Goal: Information Seeking & Learning: Check status

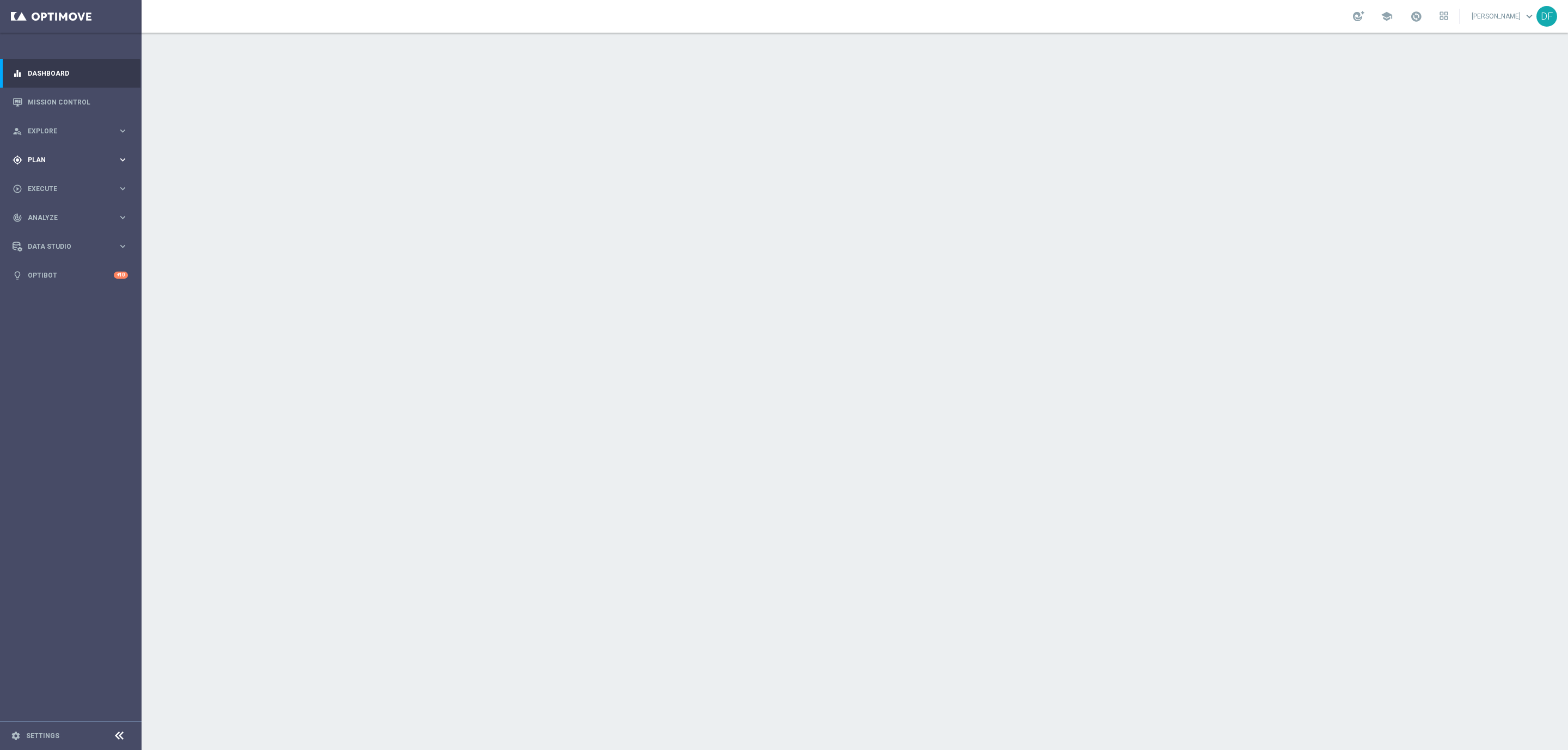
click at [33, 161] on span "Plan" at bounding box center [72, 160] width 89 height 6
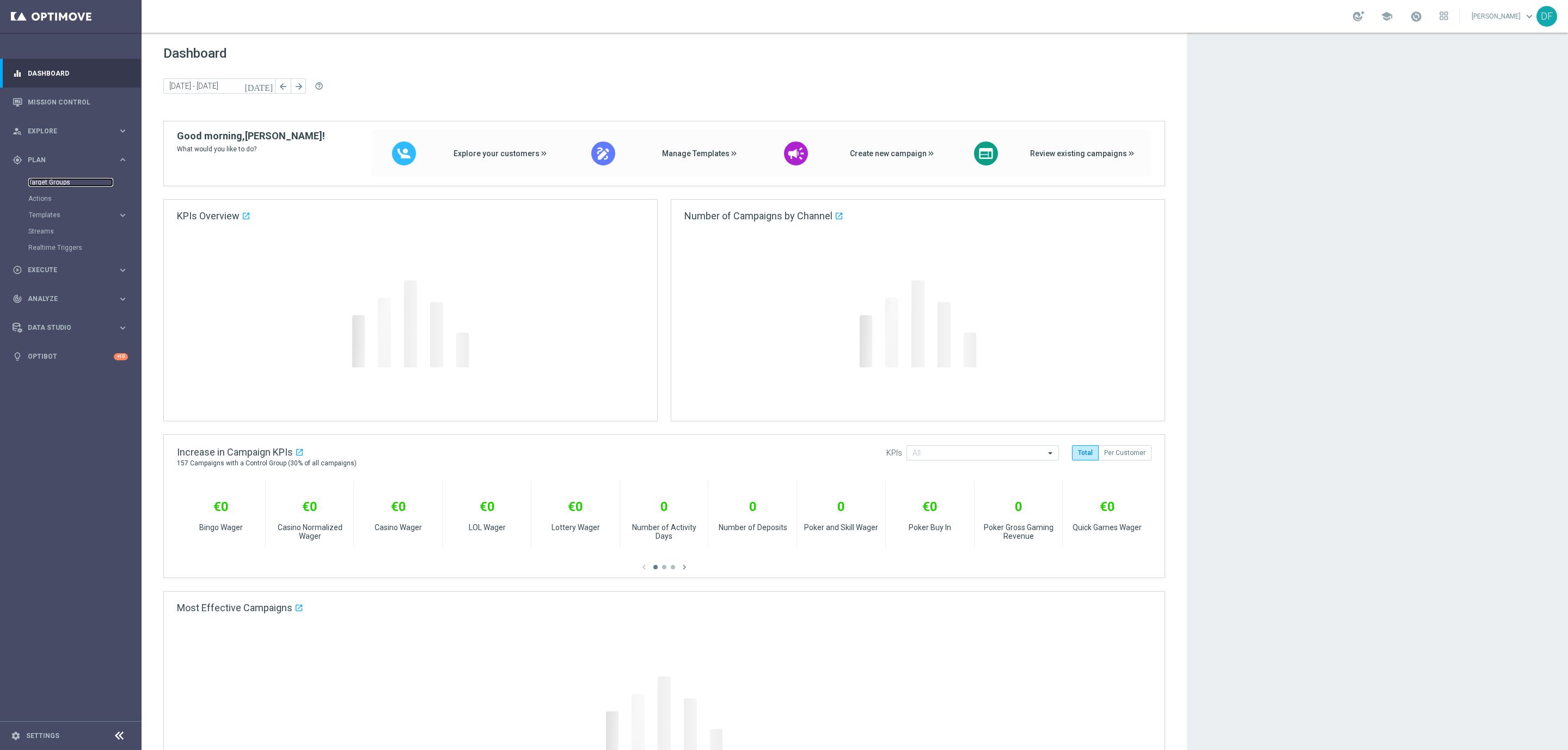
click at [46, 180] on link "Target Groups" at bounding box center [70, 182] width 85 height 9
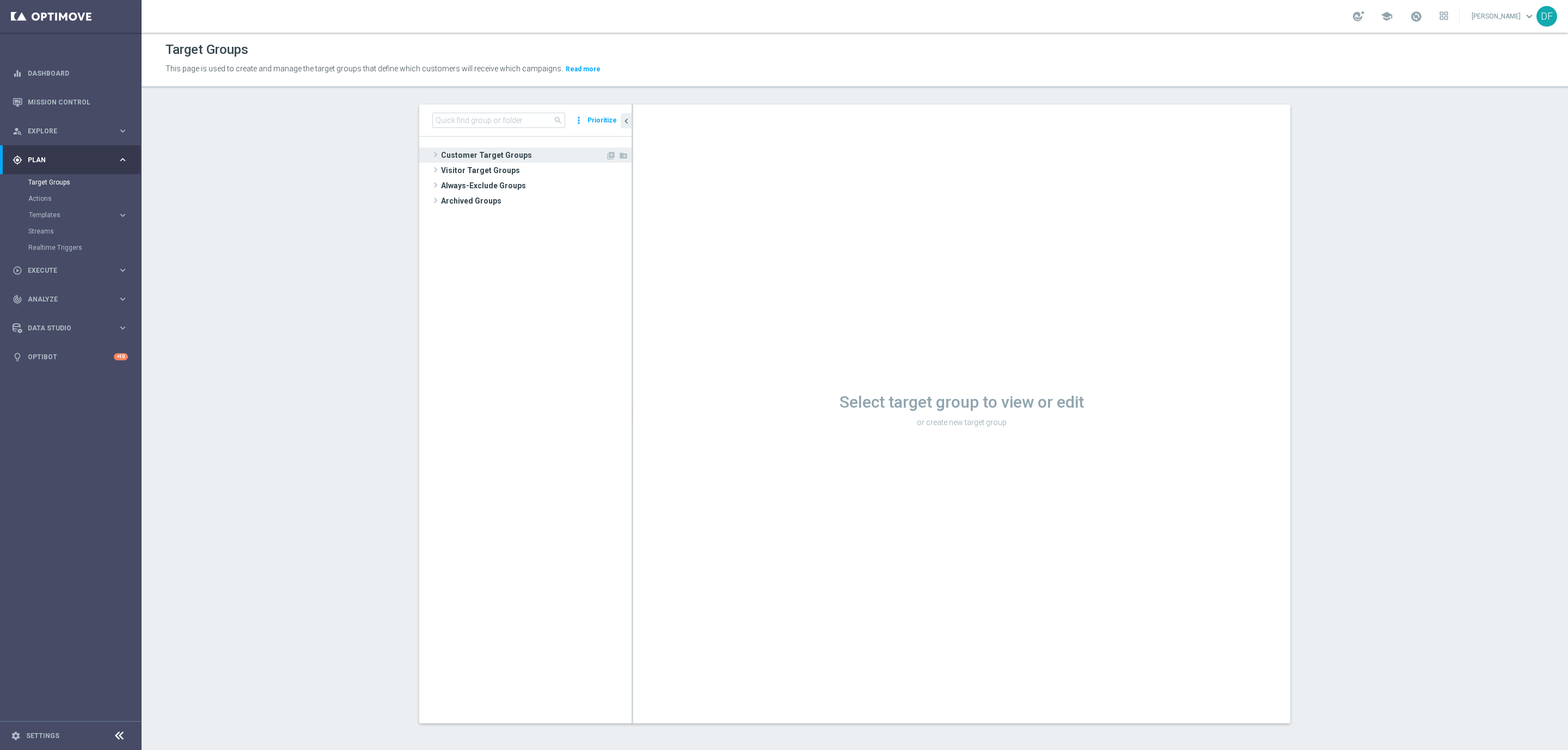
click at [490, 154] on span "Customer Target Groups" at bounding box center [523, 154] width 164 height 15
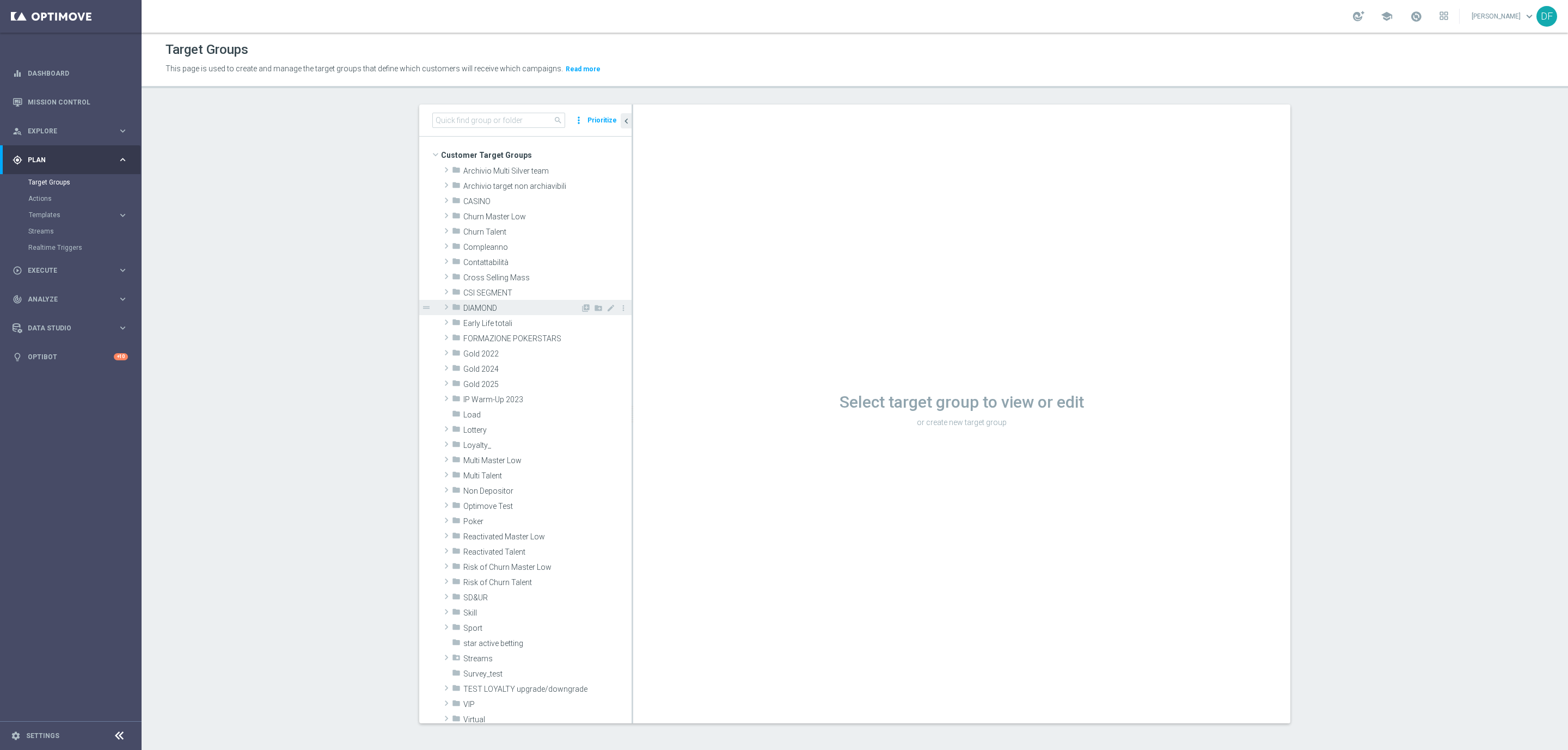
click at [482, 310] on span "DIAMOND" at bounding box center [522, 308] width 117 height 9
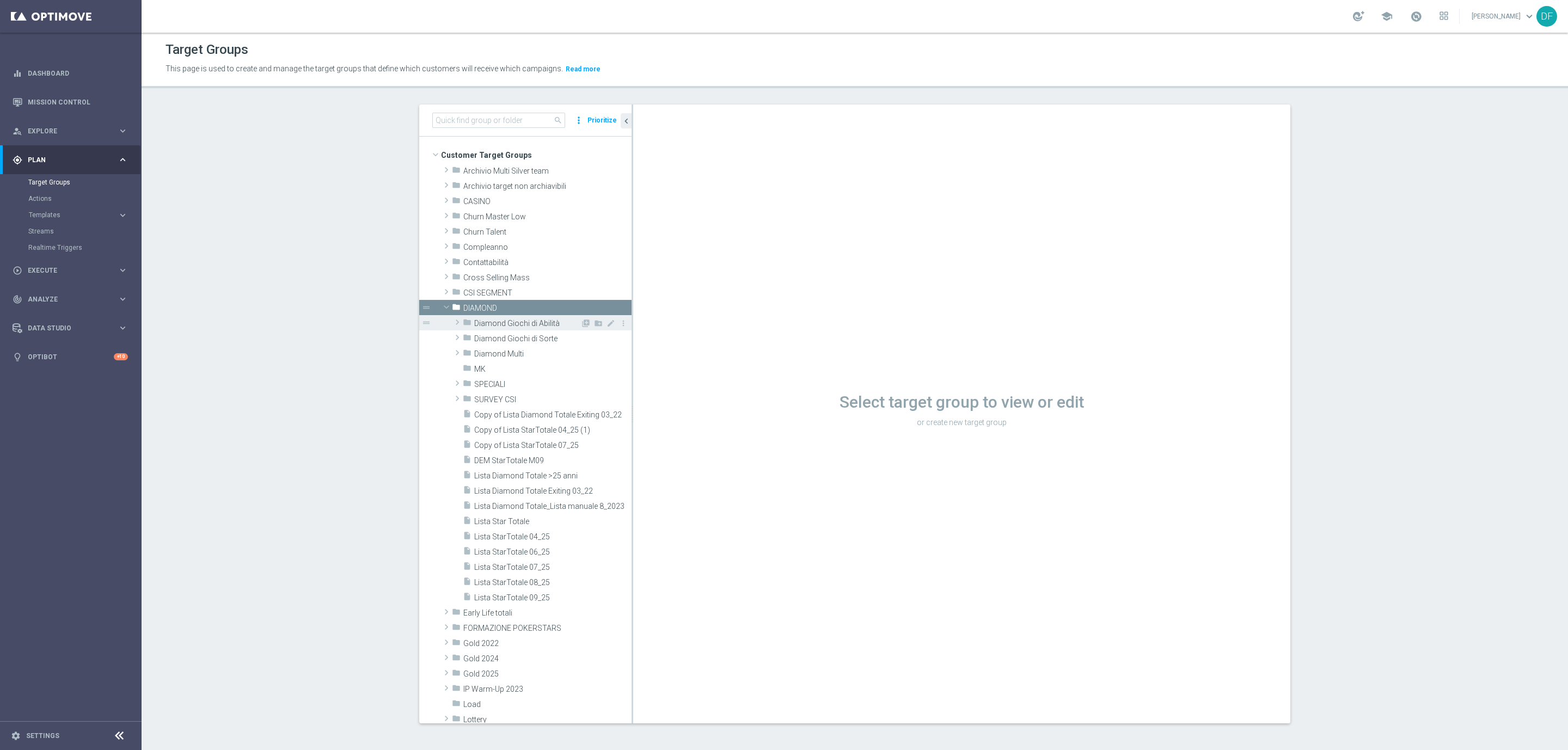
click at [487, 320] on span "Diamond Giochi di Abilità" at bounding box center [527, 323] width 107 height 9
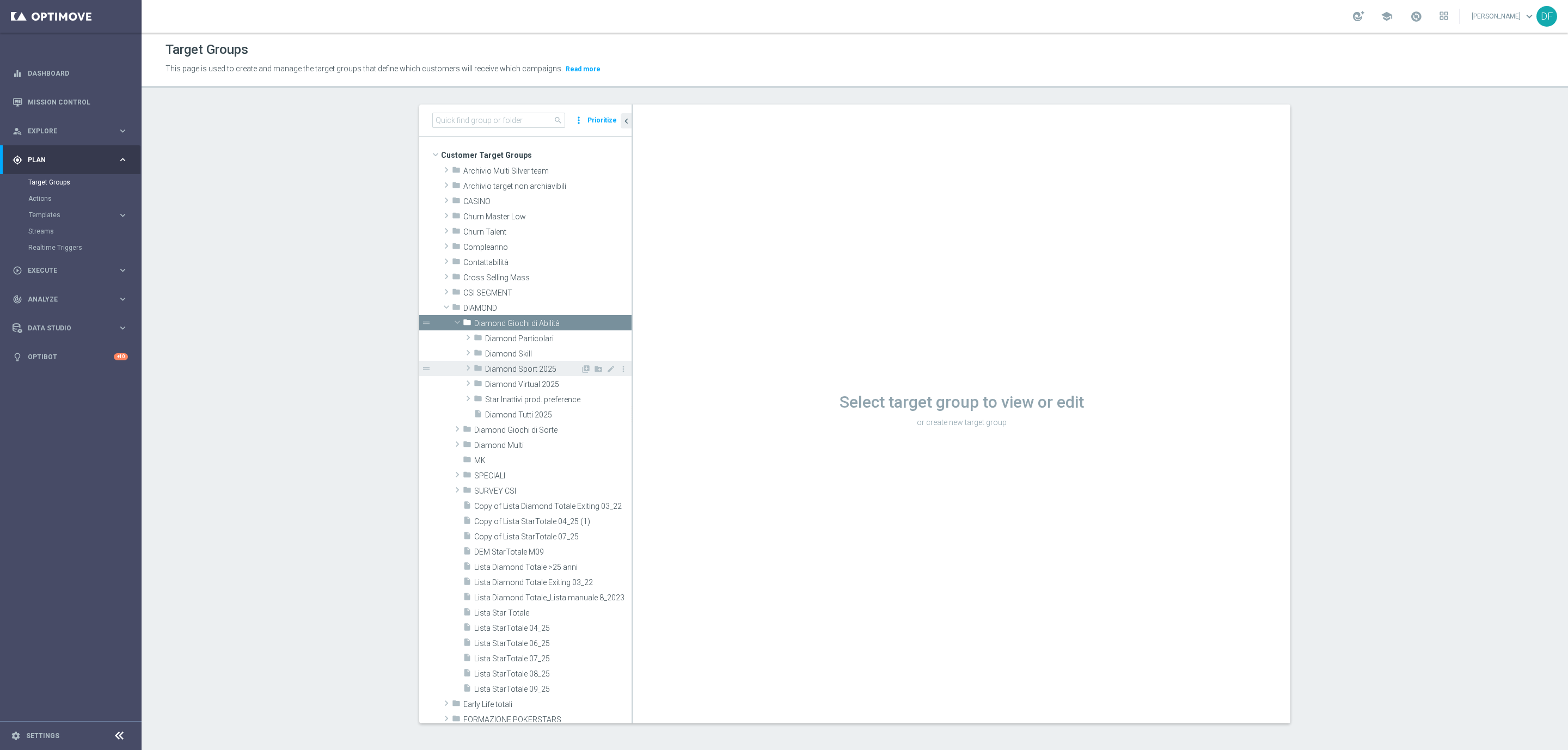
click at [502, 369] on span "Diamond Sport 2025" at bounding box center [533, 369] width 96 height 9
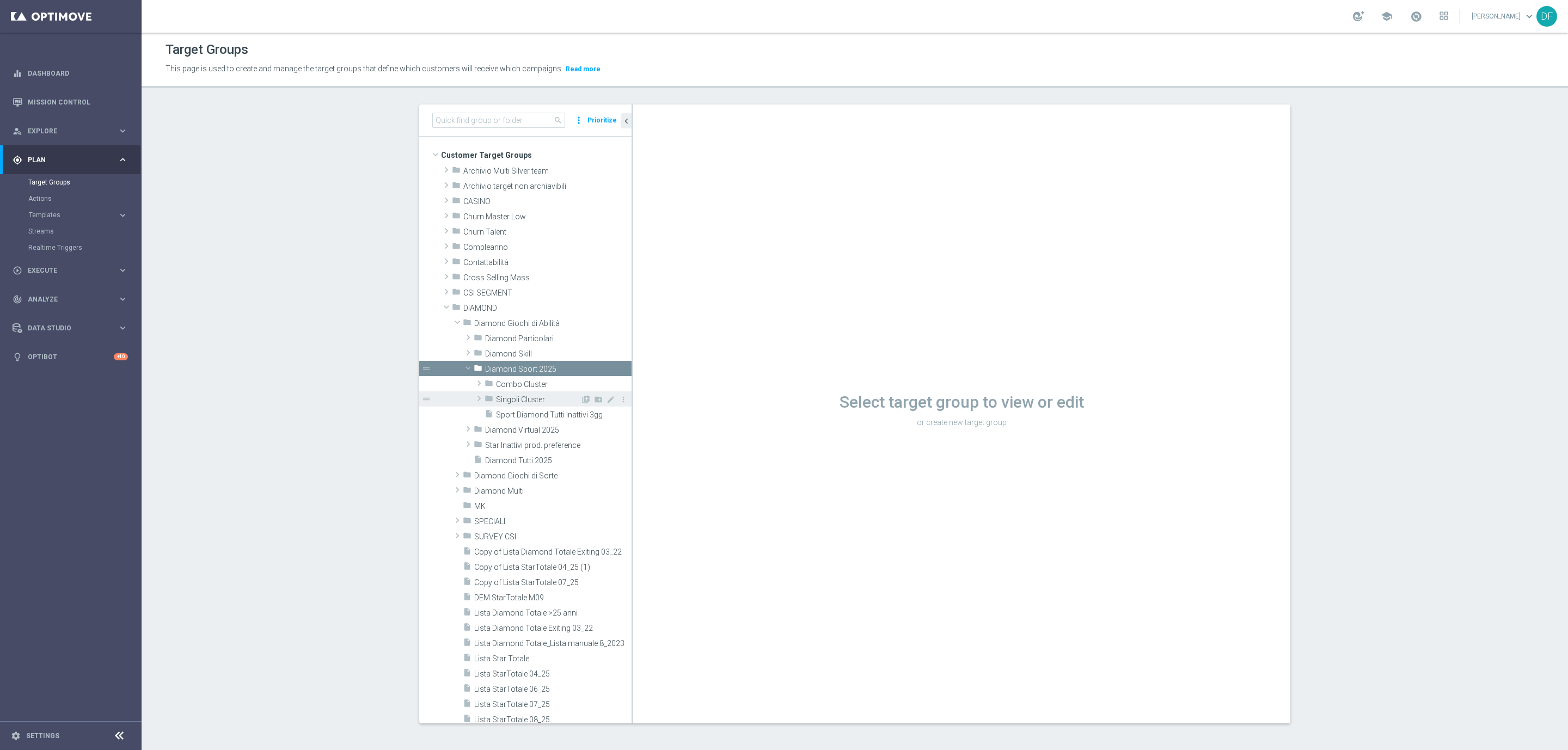
click at [508, 398] on span "Singoli Cluster" at bounding box center [537, 400] width 84 height 9
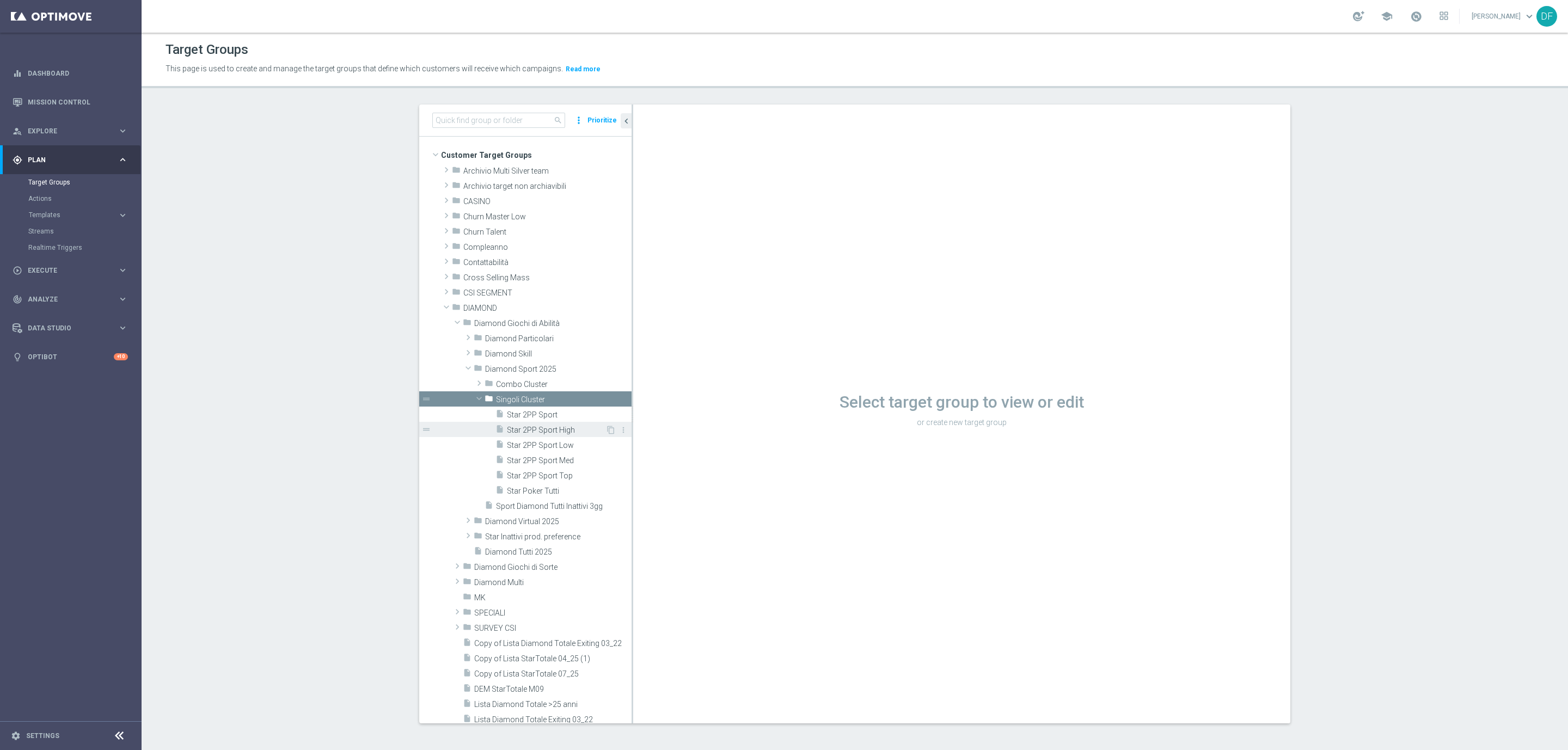
click at [523, 428] on span "Star 2PP Sport High" at bounding box center [555, 431] width 98 height 9
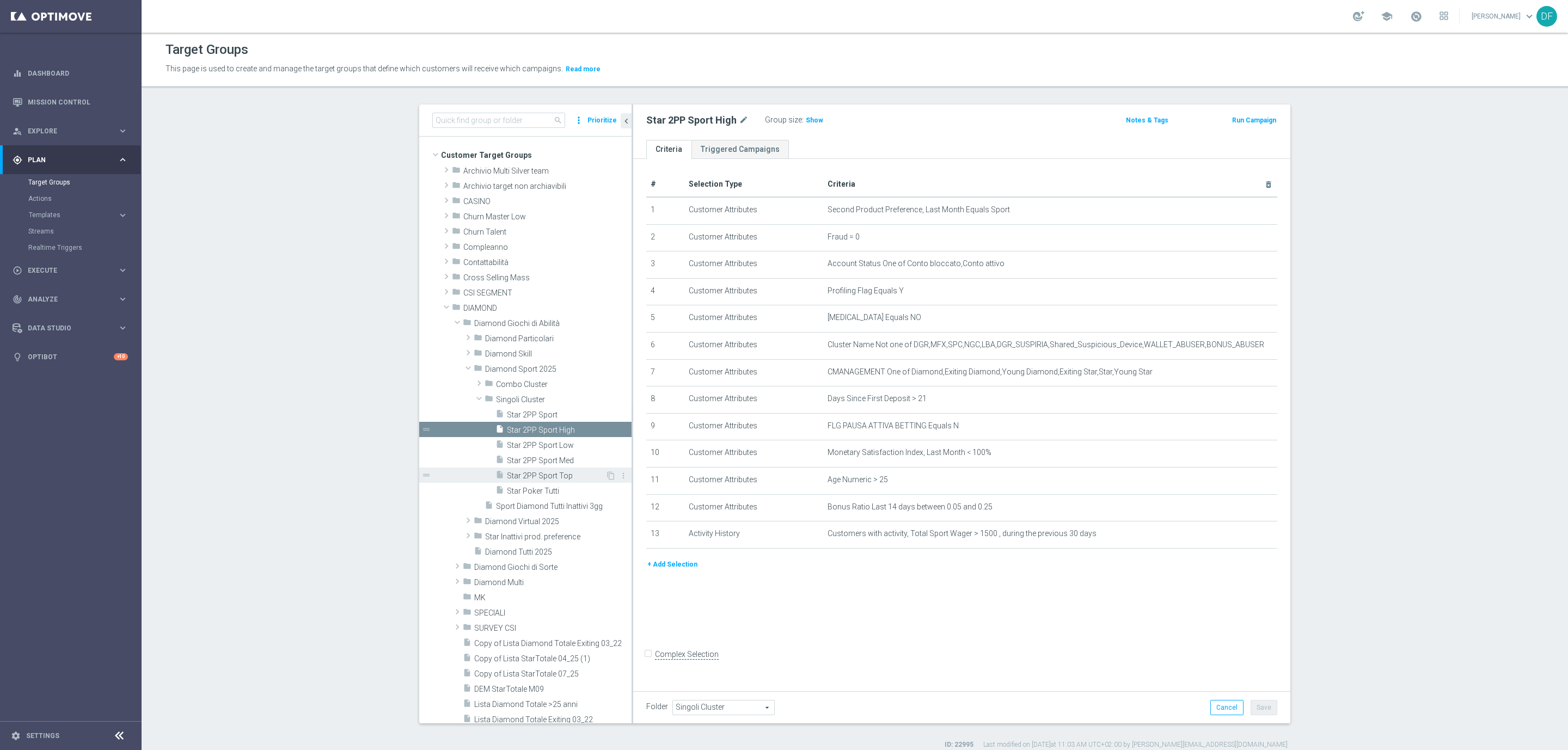
click at [533, 480] on span "Star 2PP Sport Top" at bounding box center [555, 476] width 98 height 9
click at [802, 121] on span "Show" at bounding box center [810, 120] width 17 height 7
click at [552, 431] on span "Star 2PP Sport High" at bounding box center [555, 431] width 98 height 9
click at [805, 118] on span "Show" at bounding box center [813, 120] width 17 height 7
click at [48, 102] on link "Mission Control" at bounding box center [78, 102] width 100 height 29
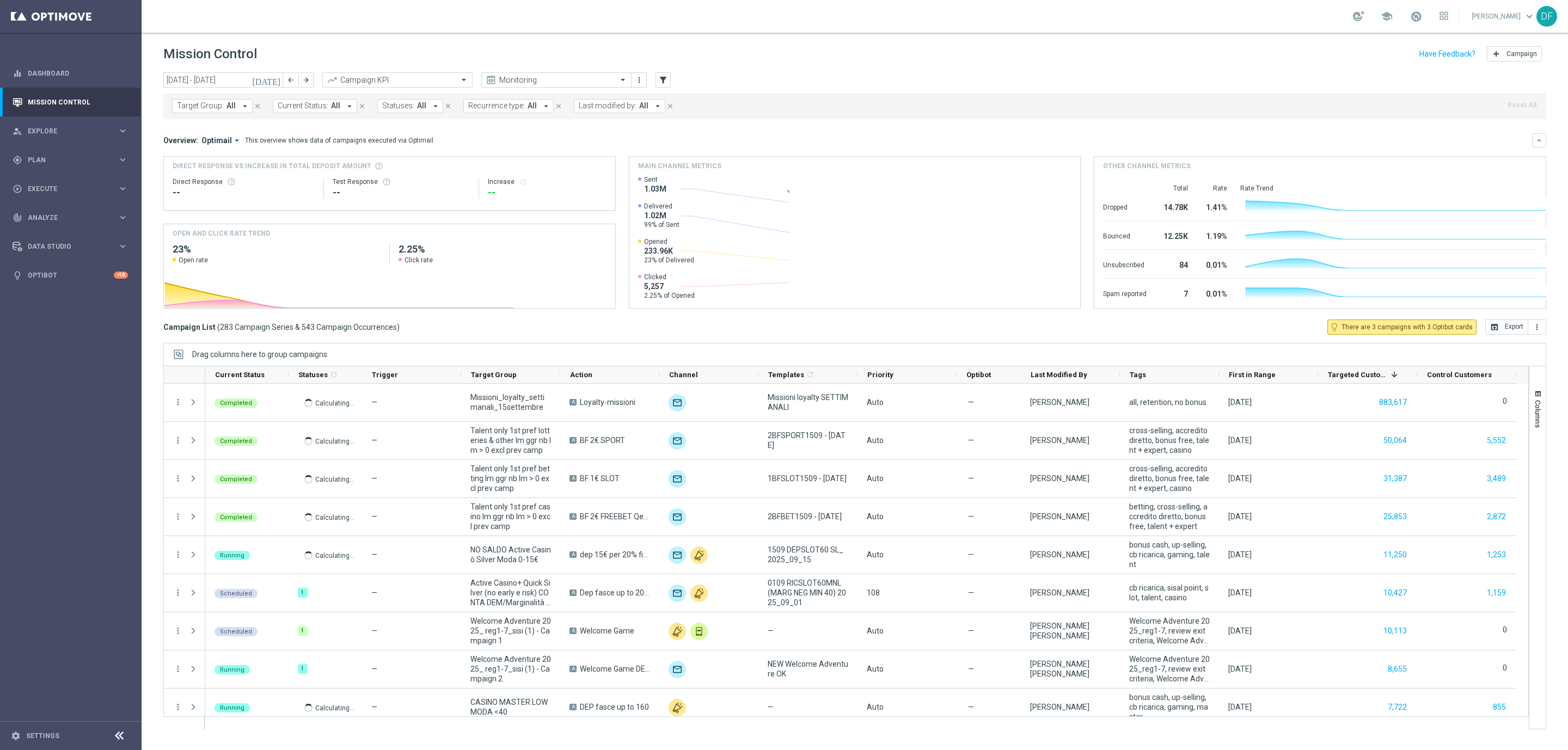
click at [278, 77] on icon "today" at bounding box center [266, 79] width 30 height 10
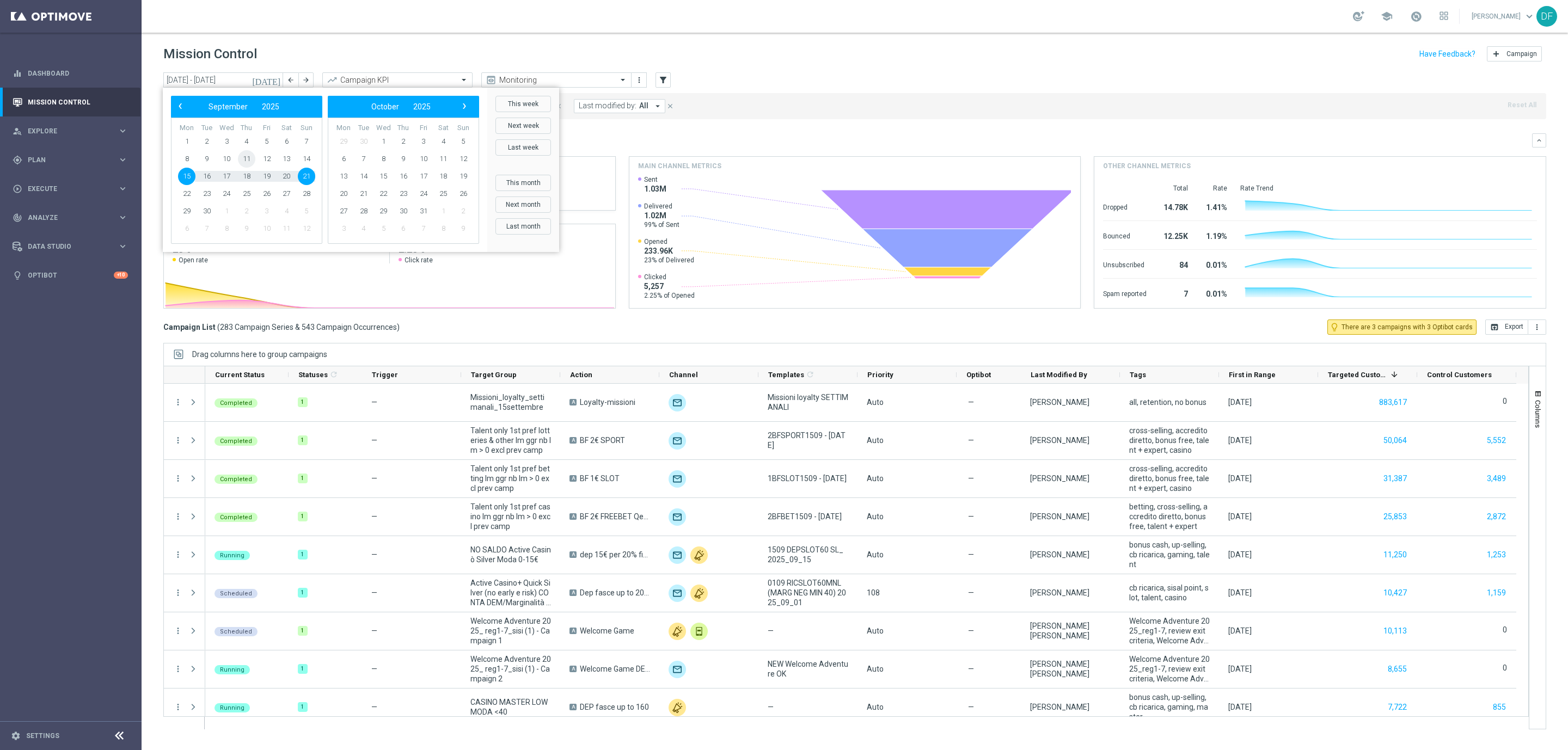
click at [253, 160] on span "11" at bounding box center [246, 158] width 17 height 17
click at [265, 157] on span "12" at bounding box center [266, 158] width 17 height 17
type input "11 Sep 2025 - 12 Sep 2025"
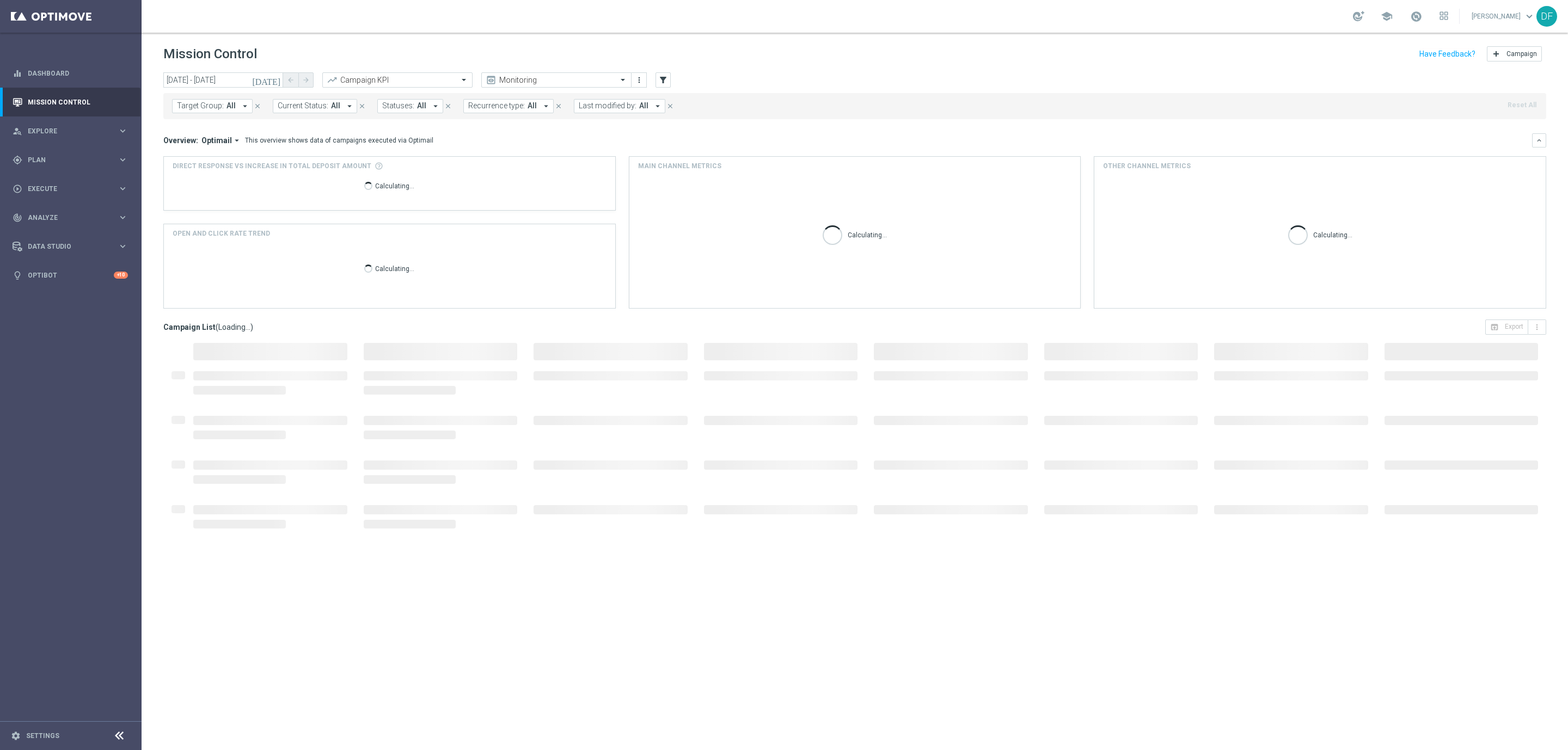
click at [615, 109] on span "Last modified by:" at bounding box center [608, 106] width 58 height 9
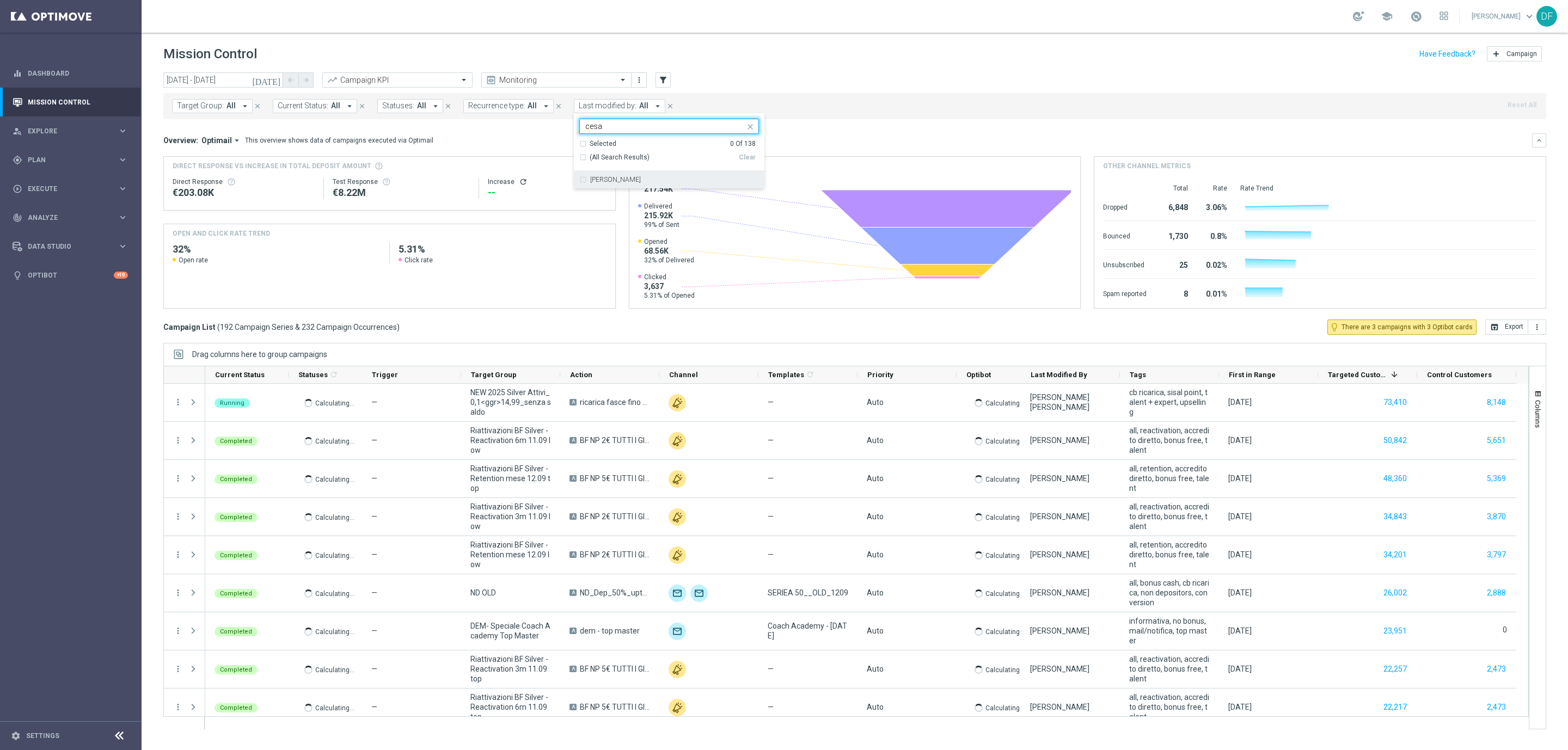
click at [615, 183] on label "Mauro Cesari" at bounding box center [616, 179] width 51 height 6
type input "cesa"
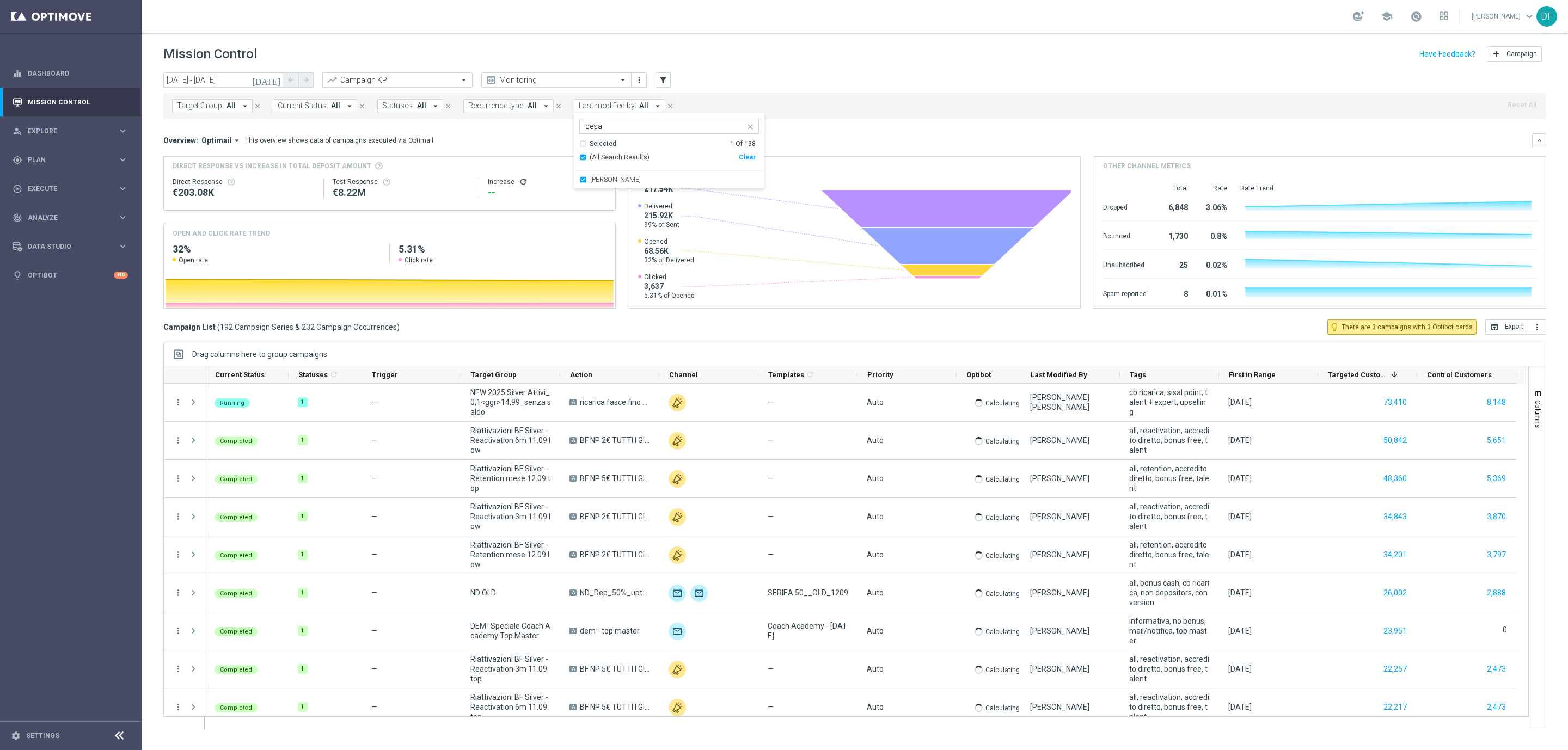
click at [840, 73] on div "today 11 Sep 2025 - 12 Sep 2025 arrow_back arrow_forward Campaign KPI trending_…" at bounding box center [855, 80] width 1383 height 16
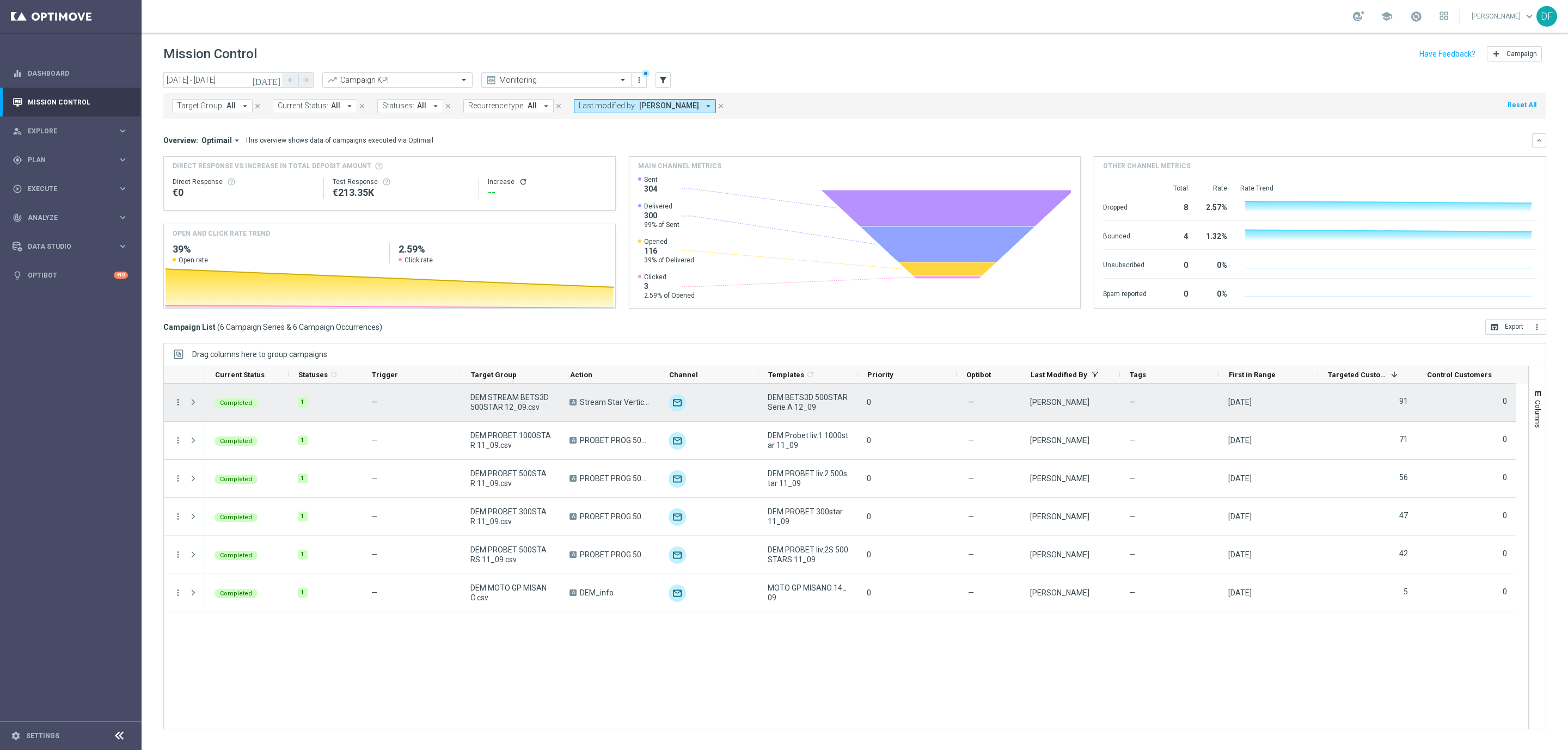
click at [176, 405] on icon "more_vert" at bounding box center [178, 402] width 10 height 10
click at [221, 438] on span "Channel Metrics" at bounding box center [225, 440] width 51 height 7
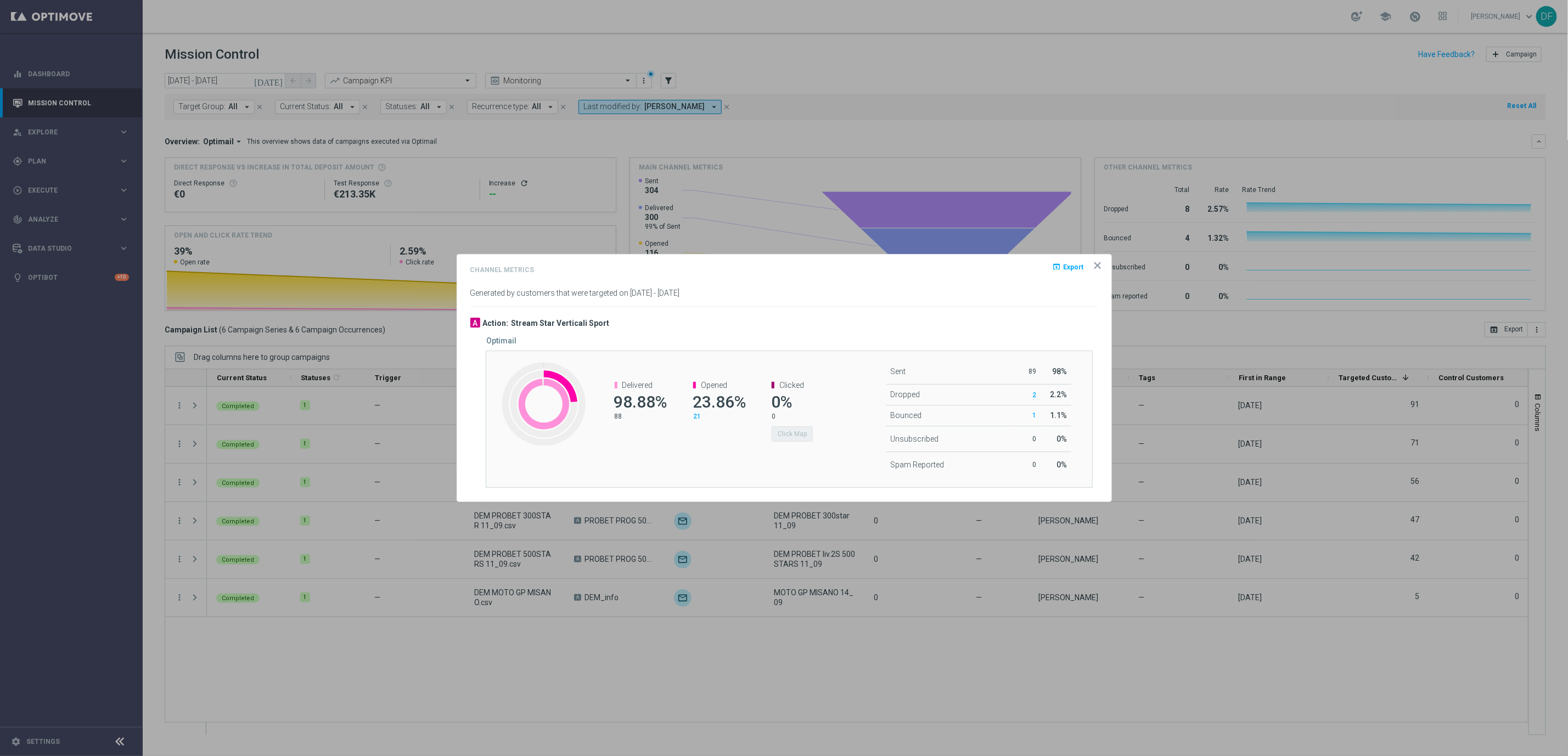
click at [698, 415] on span "21" at bounding box center [697, 416] width 7 height 7
